Goal: Task Accomplishment & Management: Manage account settings

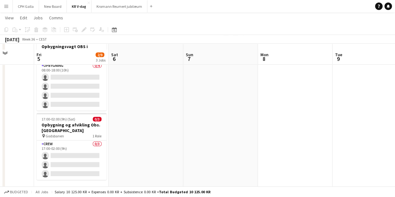
scroll to position [105, 0]
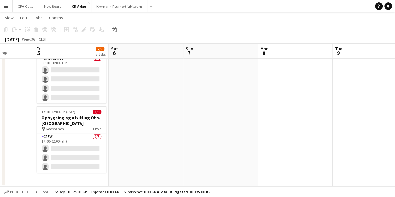
click at [8, 7] on app-icon "Menu" at bounding box center [6, 6] width 5 height 5
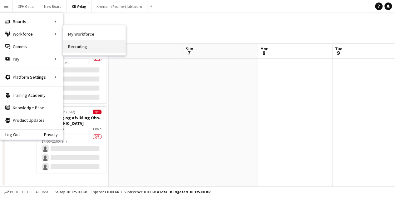
click at [86, 47] on link "Recruiting" at bounding box center [94, 46] width 62 height 12
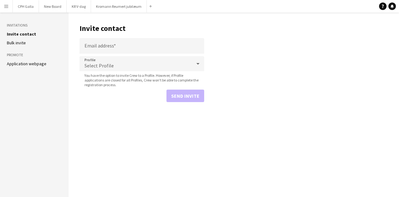
click at [24, 64] on link "Application webpage" at bounding box center [27, 64] width 40 height 6
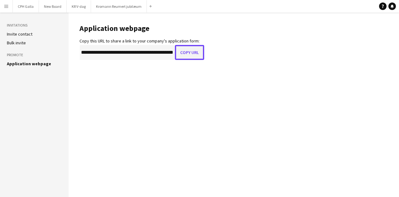
click at [195, 50] on button "Copy URL" at bounding box center [189, 52] width 29 height 15
click at [8, 7] on app-icon "Menu" at bounding box center [6, 6] width 5 height 5
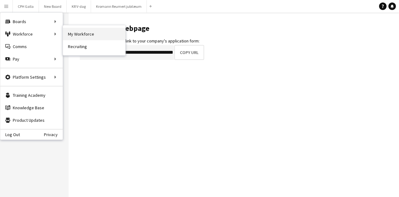
click at [75, 33] on link "My Workforce" at bounding box center [94, 34] width 62 height 12
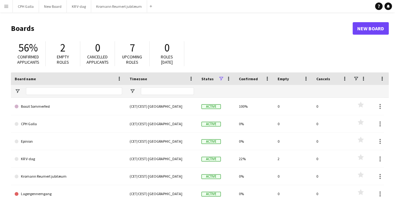
click at [2, 7] on button "Menu" at bounding box center [6, 6] width 12 height 12
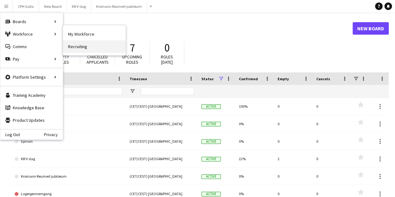
click at [80, 45] on link "Recruiting" at bounding box center [94, 46] width 62 height 12
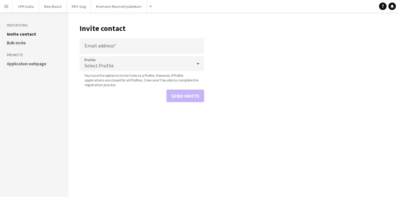
click at [4, 6] on app-icon "Menu" at bounding box center [6, 6] width 5 height 5
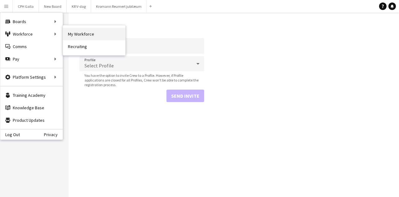
click at [69, 35] on link "My Workforce" at bounding box center [94, 34] width 62 height 12
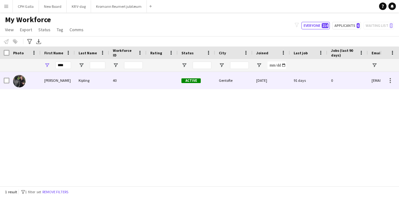
click at [71, 88] on div "[PERSON_NAME]" at bounding box center [58, 80] width 34 height 17
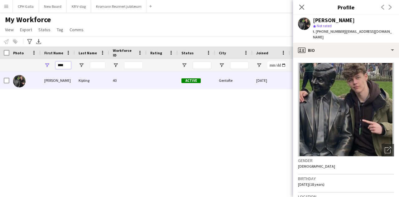
click at [61, 64] on input "****" at bounding box center [64, 64] width 16 height 7
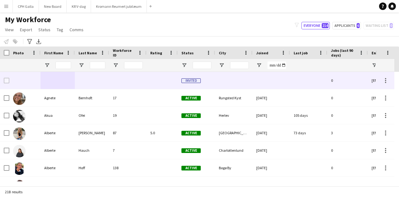
click at [157, 80] on div at bounding box center [162, 80] width 31 height 17
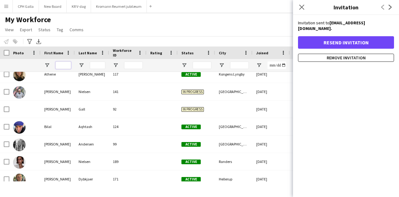
click at [65, 64] on input "First Name Filter Input" at bounding box center [64, 64] width 16 height 7
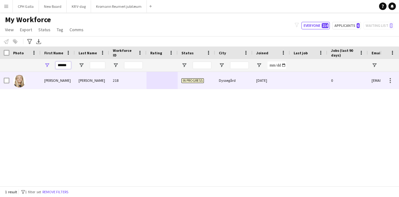
type input "******"
click at [205, 85] on div "In progress" at bounding box center [196, 80] width 37 height 17
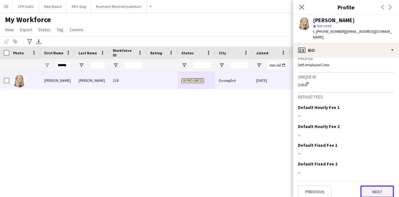
click at [372, 186] on button "Next" at bounding box center [378, 191] width 34 height 12
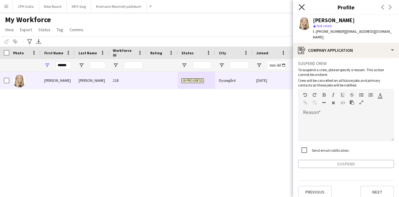
click at [303, 8] on icon "Close pop-in" at bounding box center [302, 7] width 6 height 6
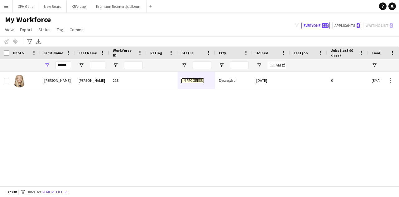
click at [351, 21] on div "My Workforce View Views Default view New view Update view Delete view Edit name…" at bounding box center [199, 25] width 399 height 21
click at [350, 25] on button "Applicants 6" at bounding box center [347, 25] width 29 height 7
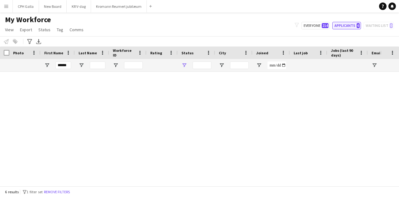
type input "**********"
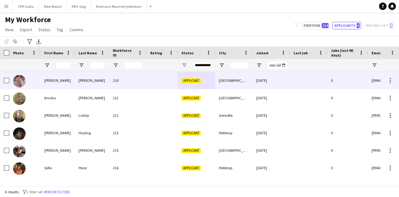
click at [69, 83] on div "[PERSON_NAME]" at bounding box center [58, 80] width 34 height 17
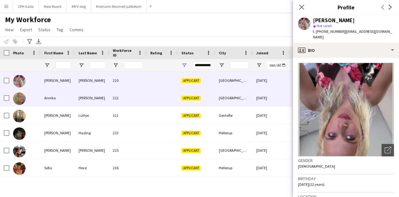
click at [64, 94] on div "Annika" at bounding box center [58, 97] width 34 height 17
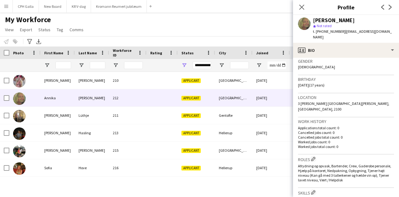
scroll to position [125, 0]
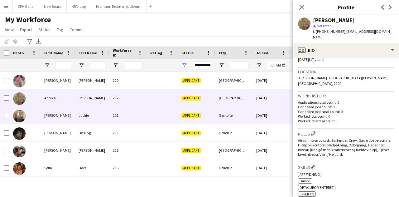
click at [102, 113] on div "Lüthje" at bounding box center [92, 115] width 34 height 17
